Goal: Transaction & Acquisition: Purchase product/service

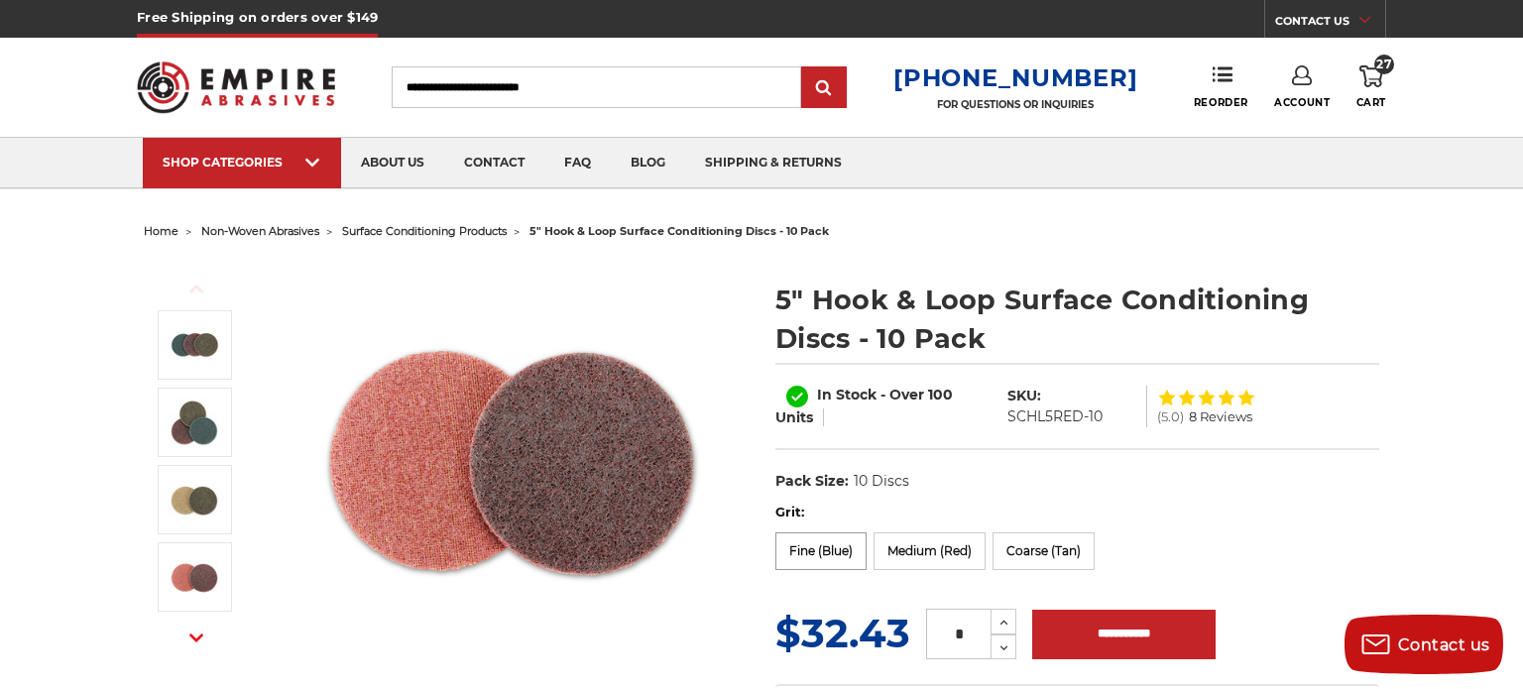
click at [819, 559] on label "Fine (Blue)" at bounding box center [821, 552] width 91 height 38
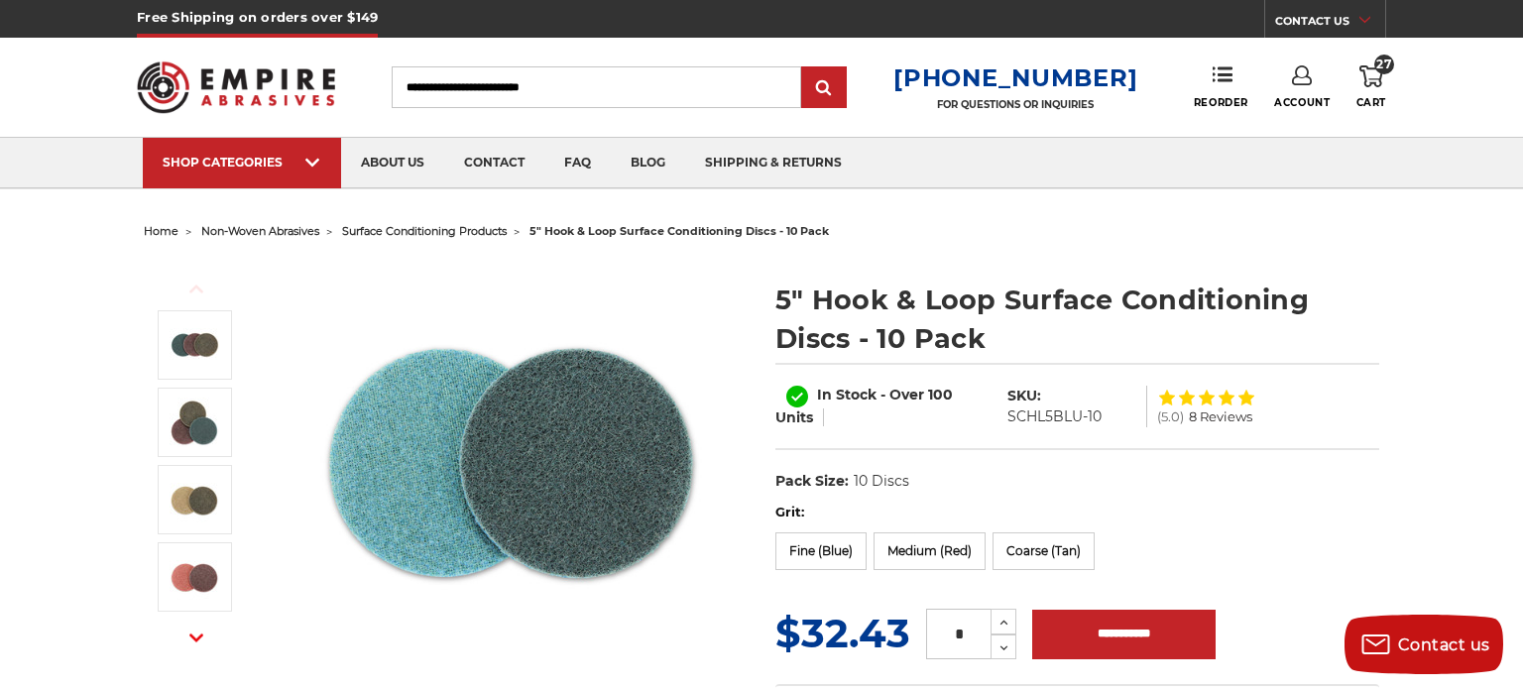
click at [608, 625] on img at bounding box center [512, 458] width 397 height 397
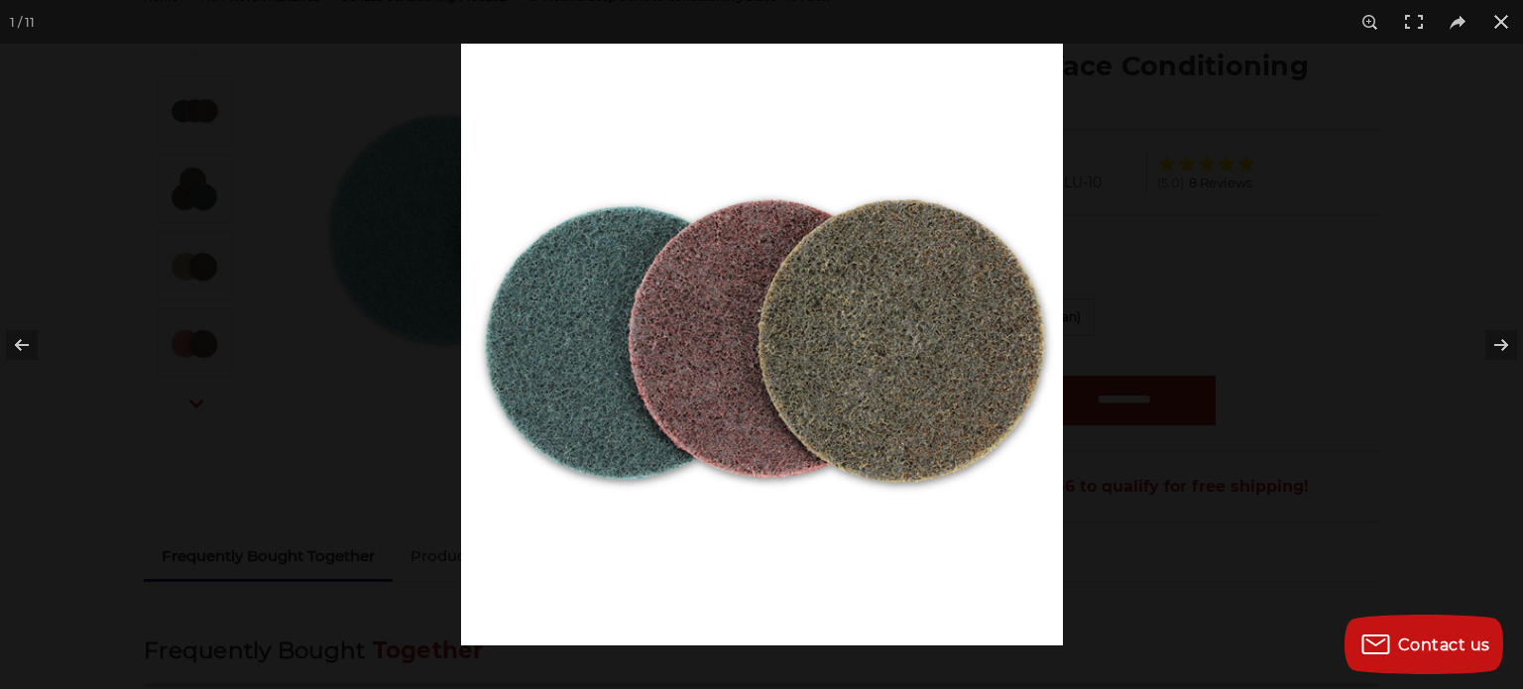
scroll to position [238, 0]
click at [1502, 23] on button at bounding box center [1502, 22] width 44 height 44
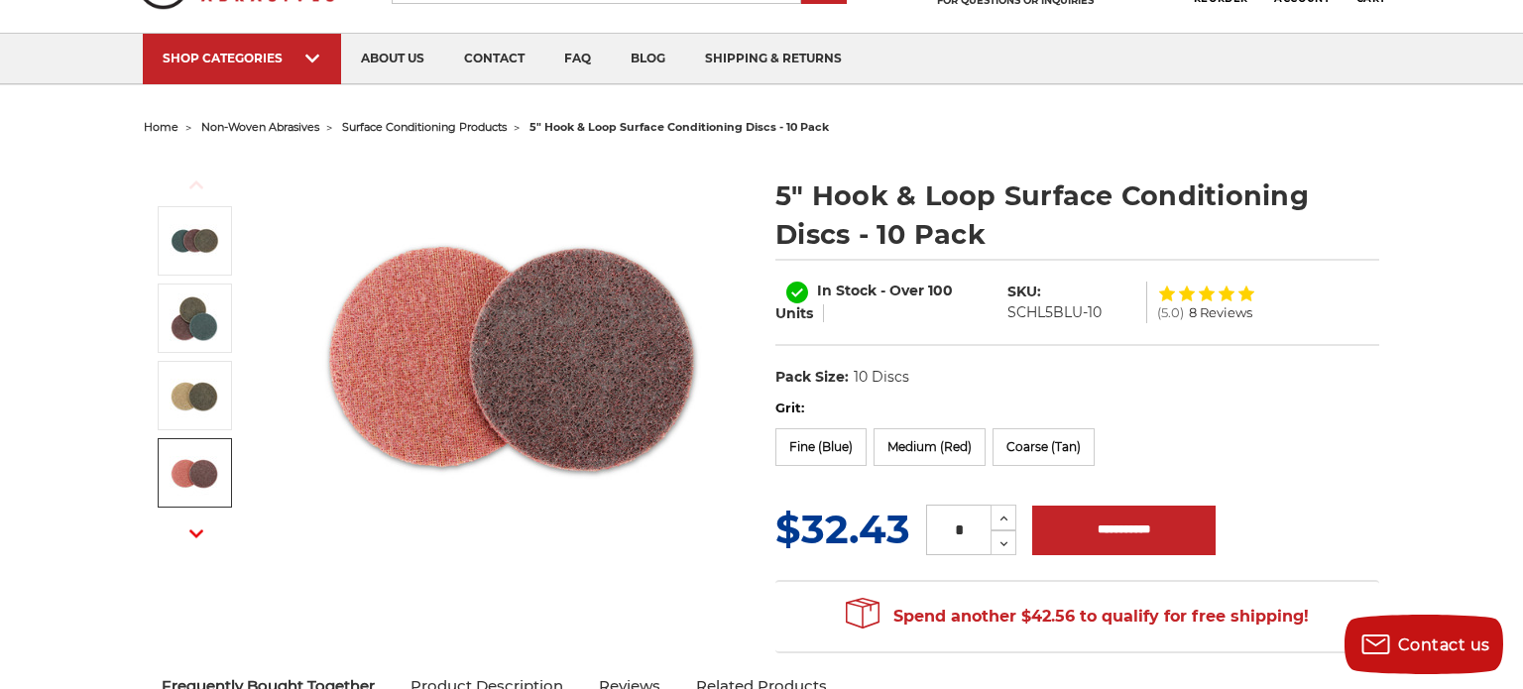
scroll to position [95, 0]
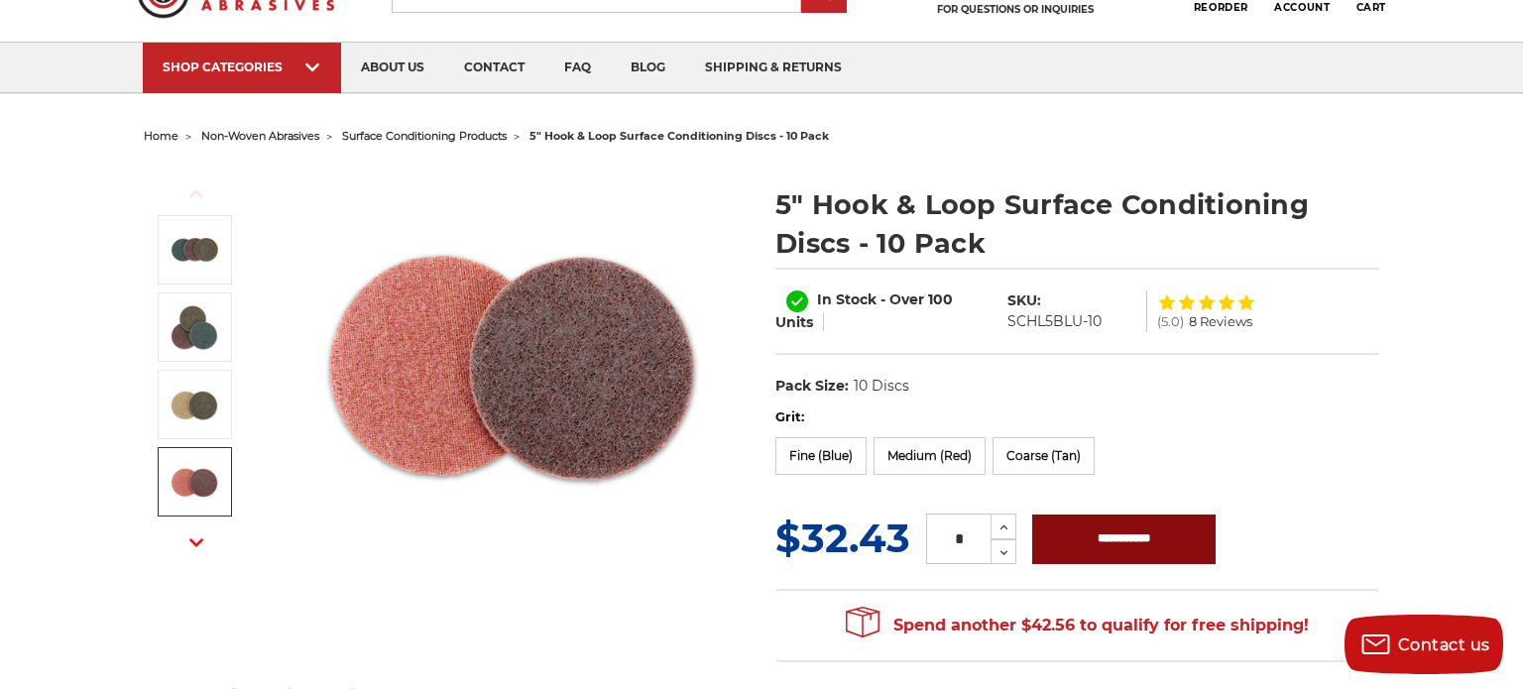
click at [1112, 547] on input "**********" at bounding box center [1123, 540] width 183 height 50
type input "**********"
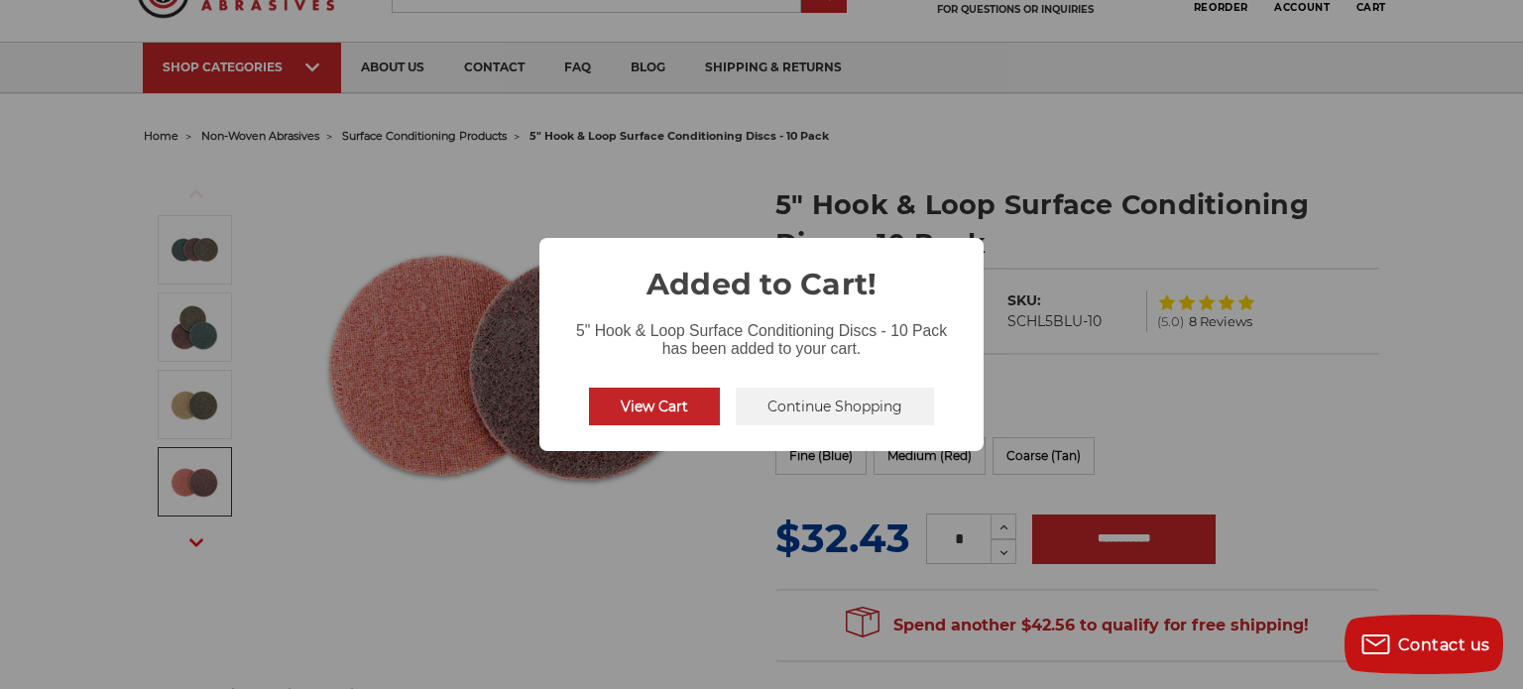
click at [658, 405] on button "View Cart" at bounding box center [654, 407] width 131 height 38
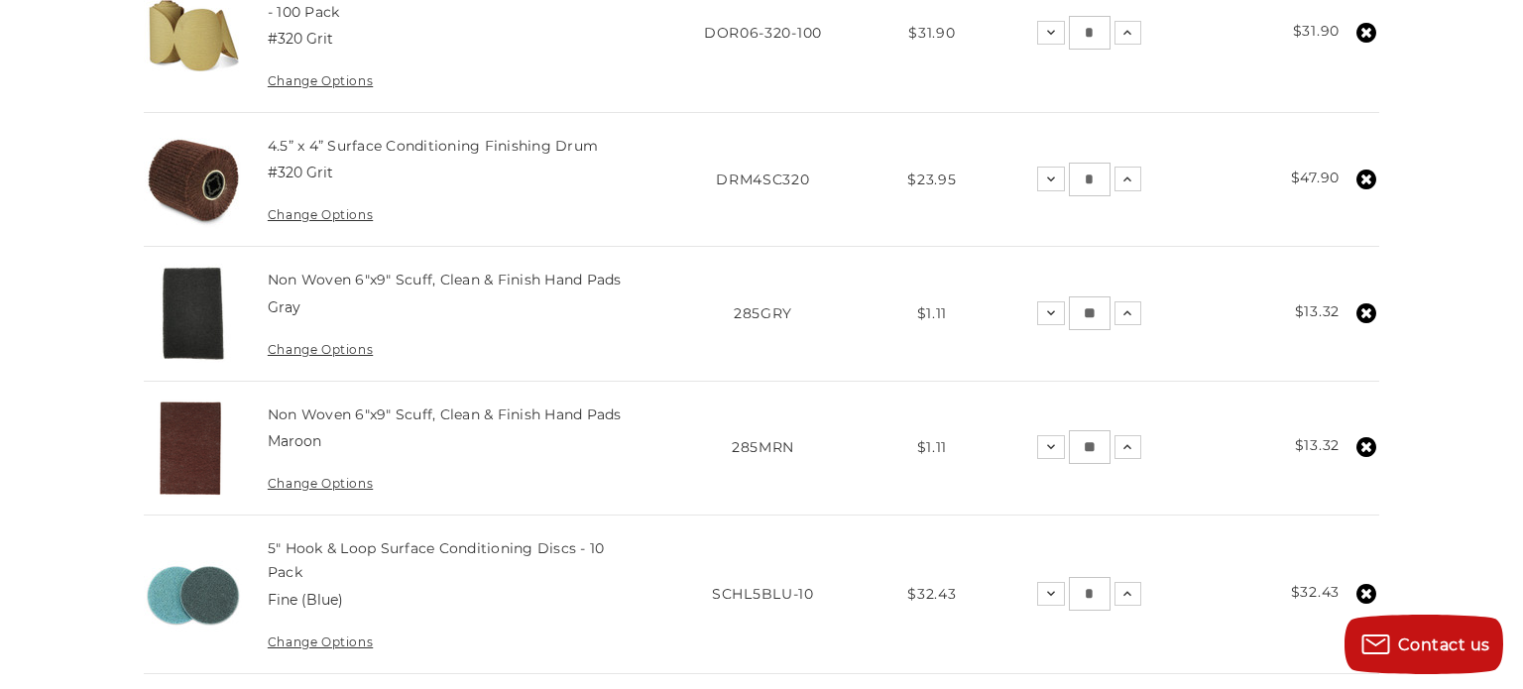
scroll to position [555, 0]
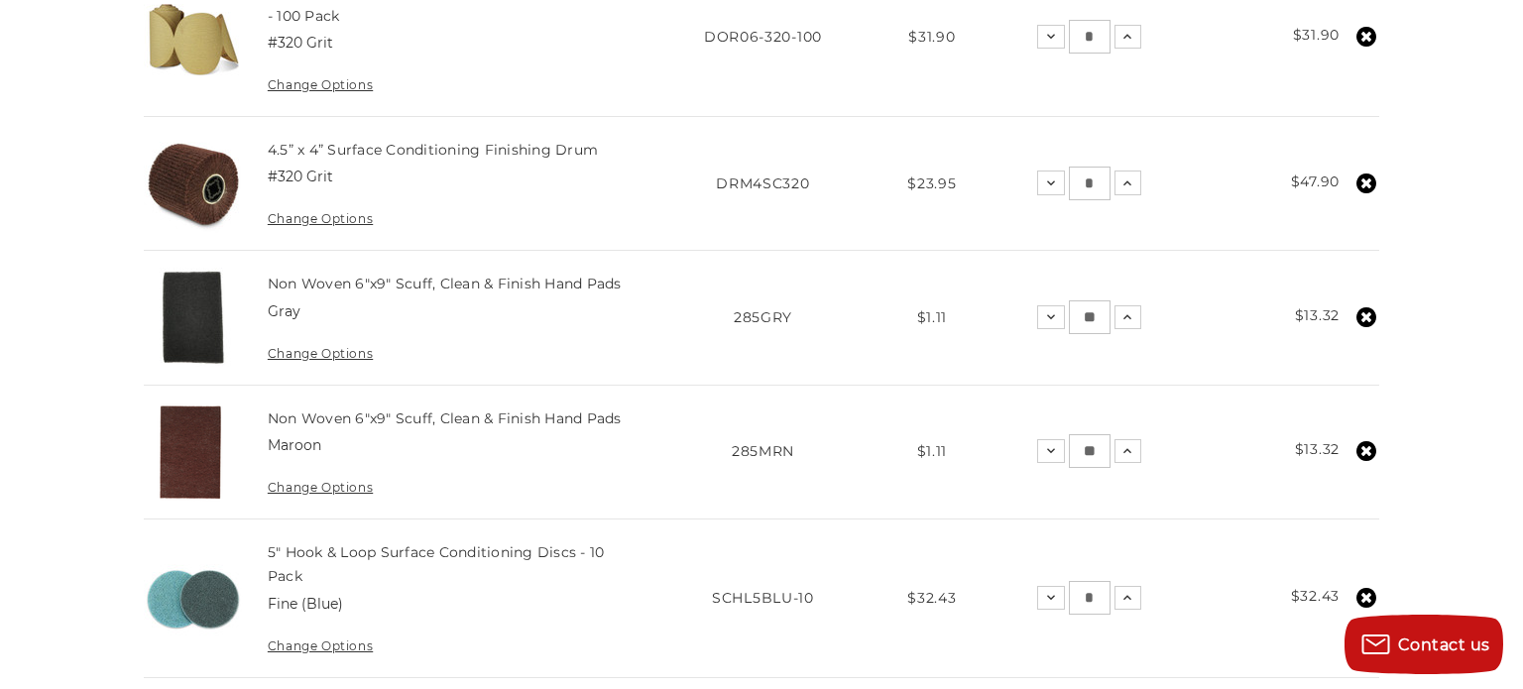
click at [1366, 181] on use at bounding box center [1367, 184] width 20 height 20
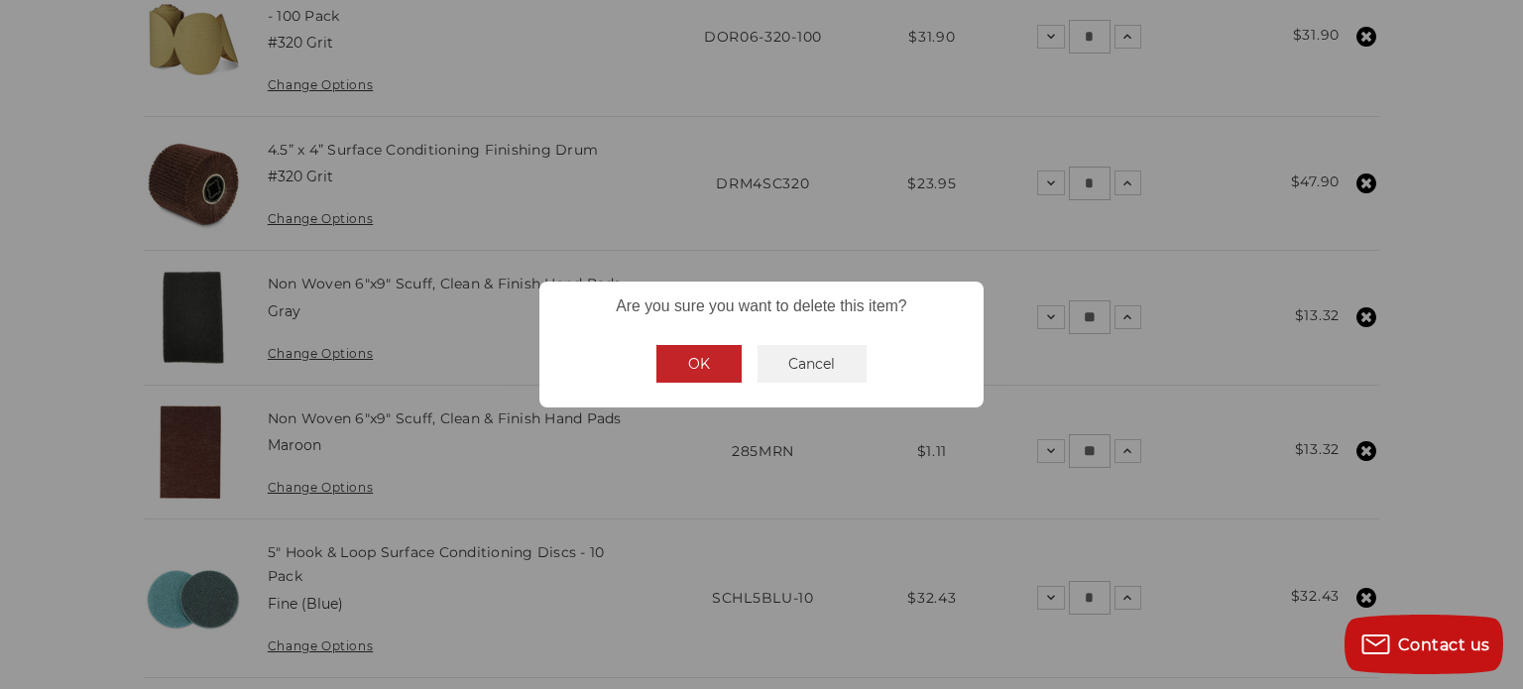
click at [716, 362] on button "OK" at bounding box center [699, 364] width 85 height 38
